Goal: Task Accomplishment & Management: Complete application form

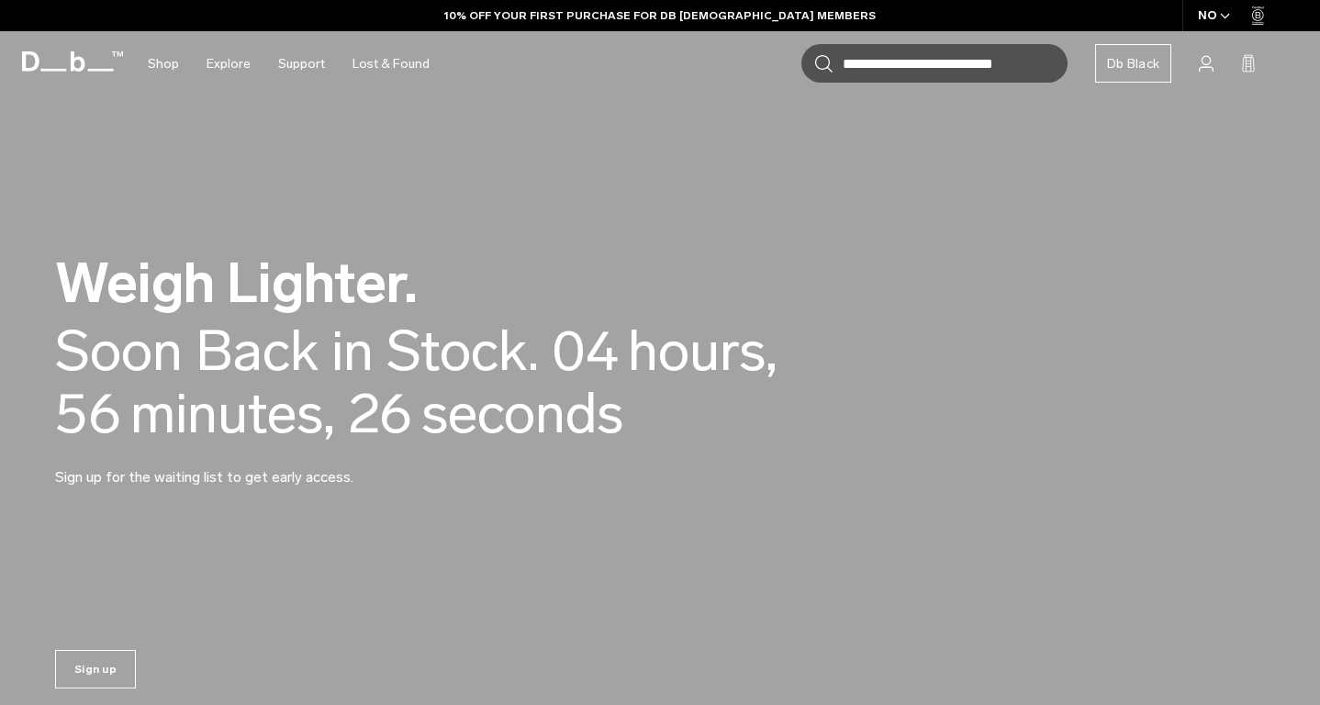
click at [719, 110] on video at bounding box center [660, 372] width 1320 height 744
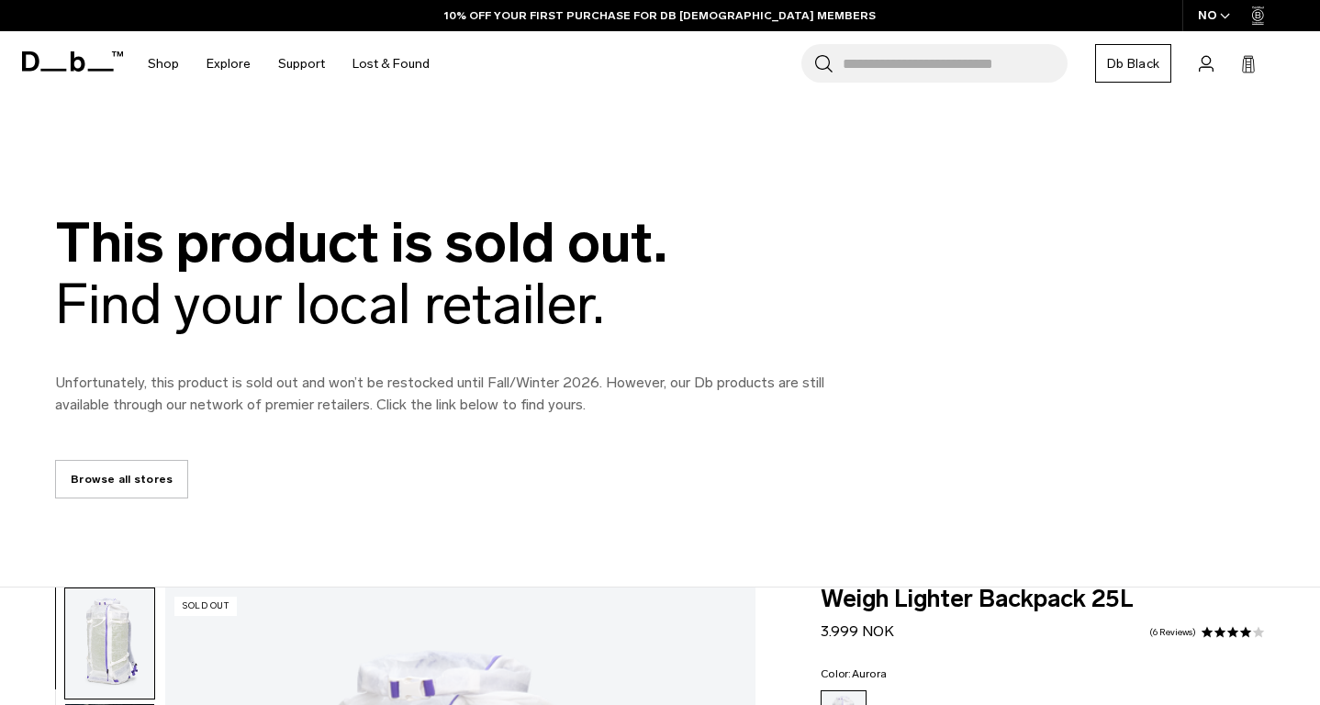
click at [660, 111] on body "Skip to content BUY NOW, PAY LATER WITH KLARNA 10% OFF YOUR FIRST PURCHASE FOR …" at bounding box center [660, 352] width 1320 height 705
click at [928, 73] on input "Search for Bags, Luggage..." at bounding box center [955, 63] width 225 height 39
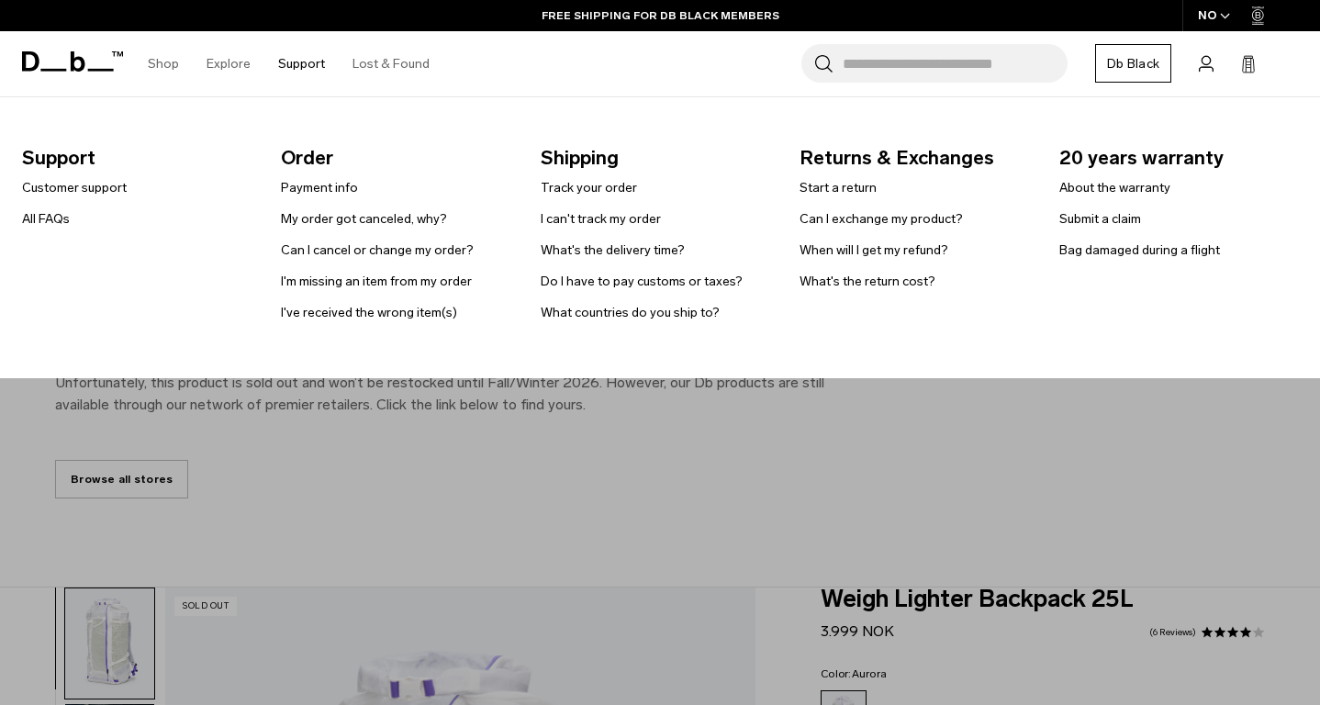
click at [298, 61] on link "Support" at bounding box center [301, 63] width 47 height 65
click at [1098, 229] on link "Submit a claim" at bounding box center [1100, 218] width 82 height 19
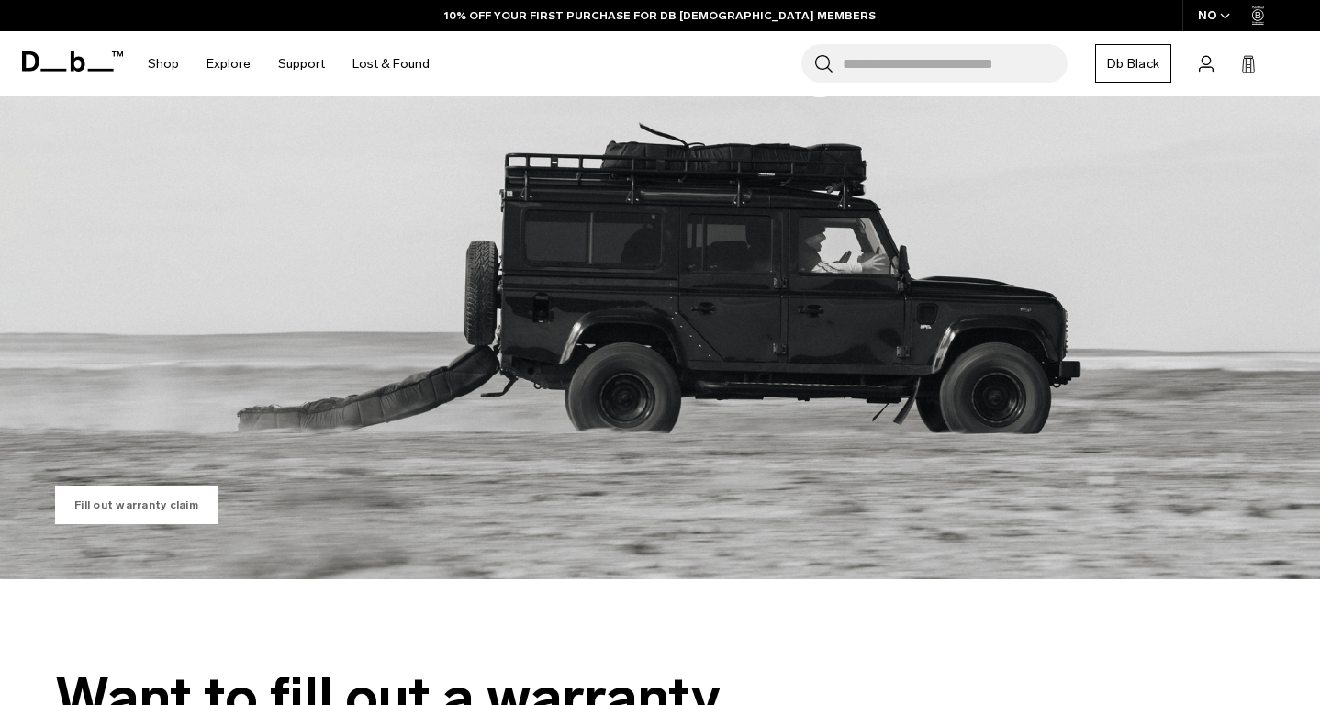
click at [102, 514] on link "Fill out warranty claim" at bounding box center [136, 505] width 162 height 39
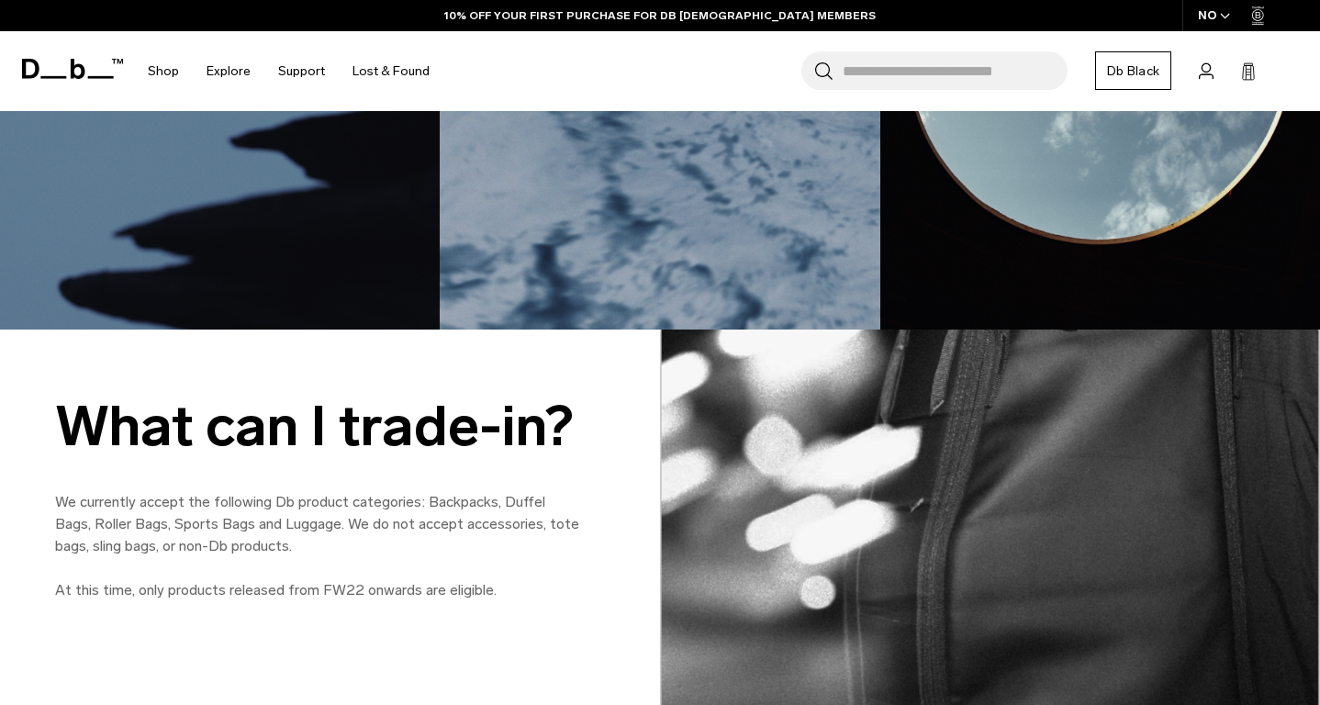
scroll to position [1543, 0]
